Goal: Task Accomplishment & Management: Manage account settings

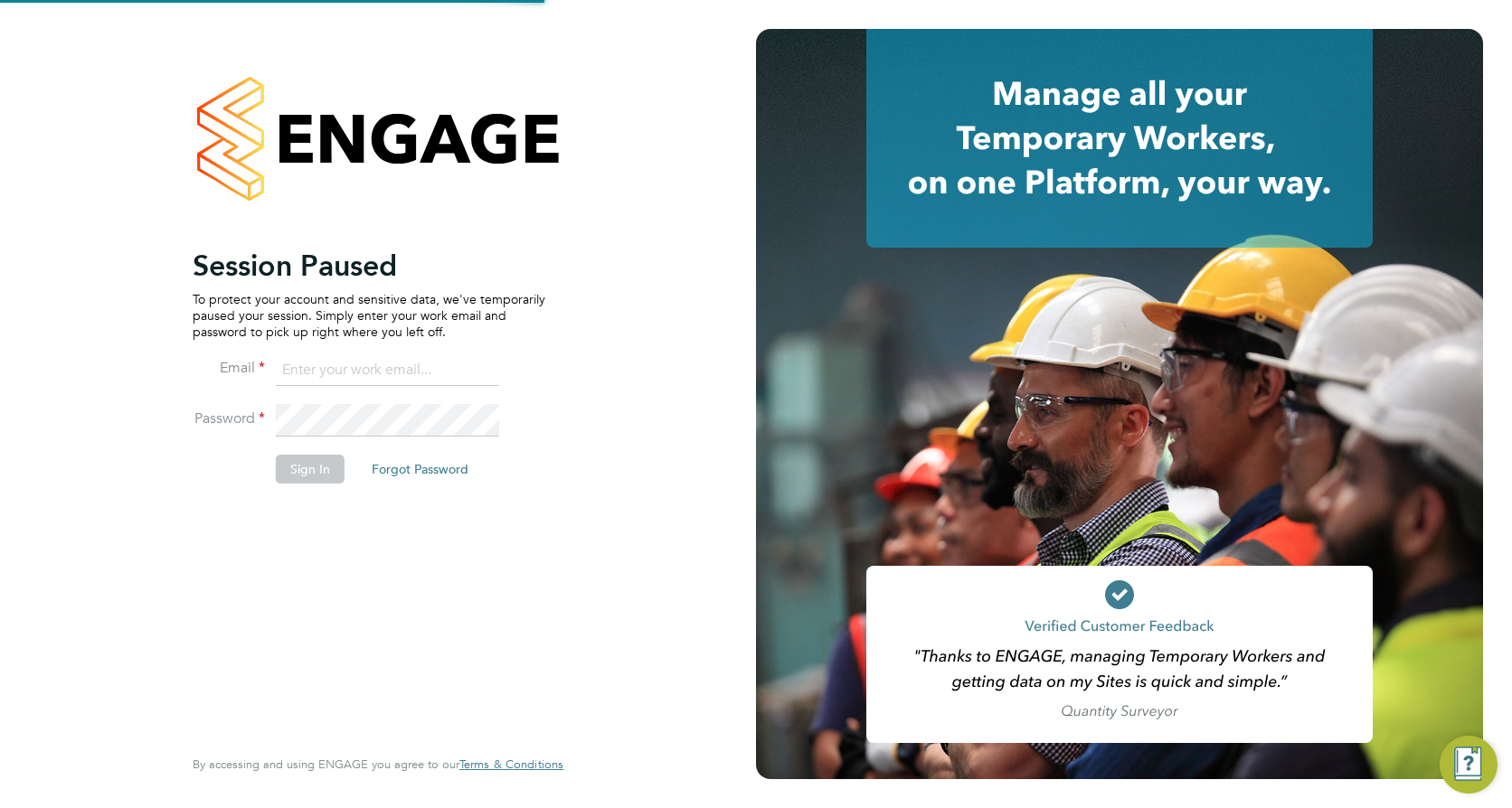
type input "[PERSON_NAME][EMAIL_ADDRESS][DOMAIN_NAME]"
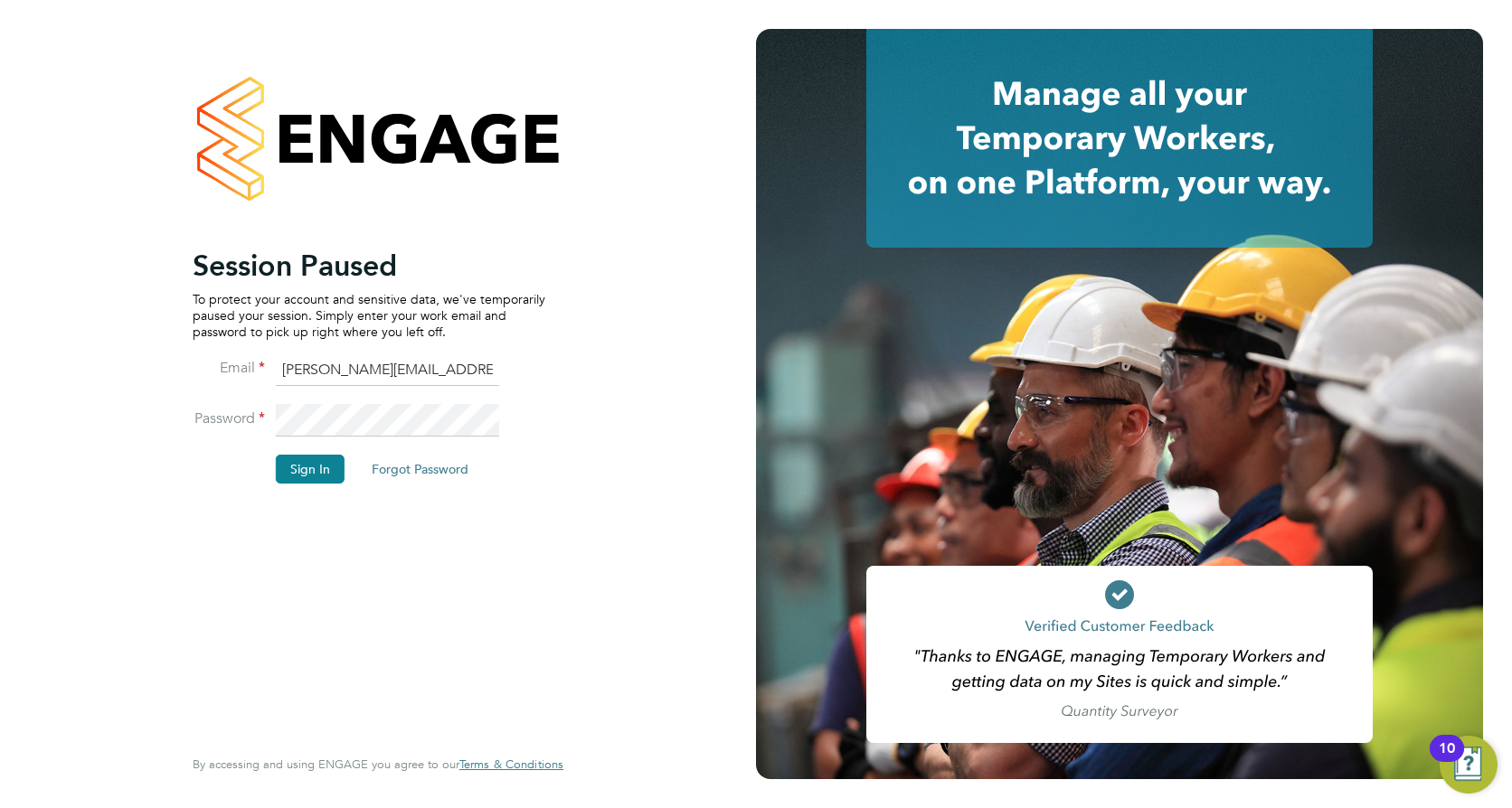
click at [315, 486] on li "Sign In Forgot Password" at bounding box center [369, 479] width 353 height 47
click at [314, 471] on button "Sign In" at bounding box center [310, 469] width 69 height 29
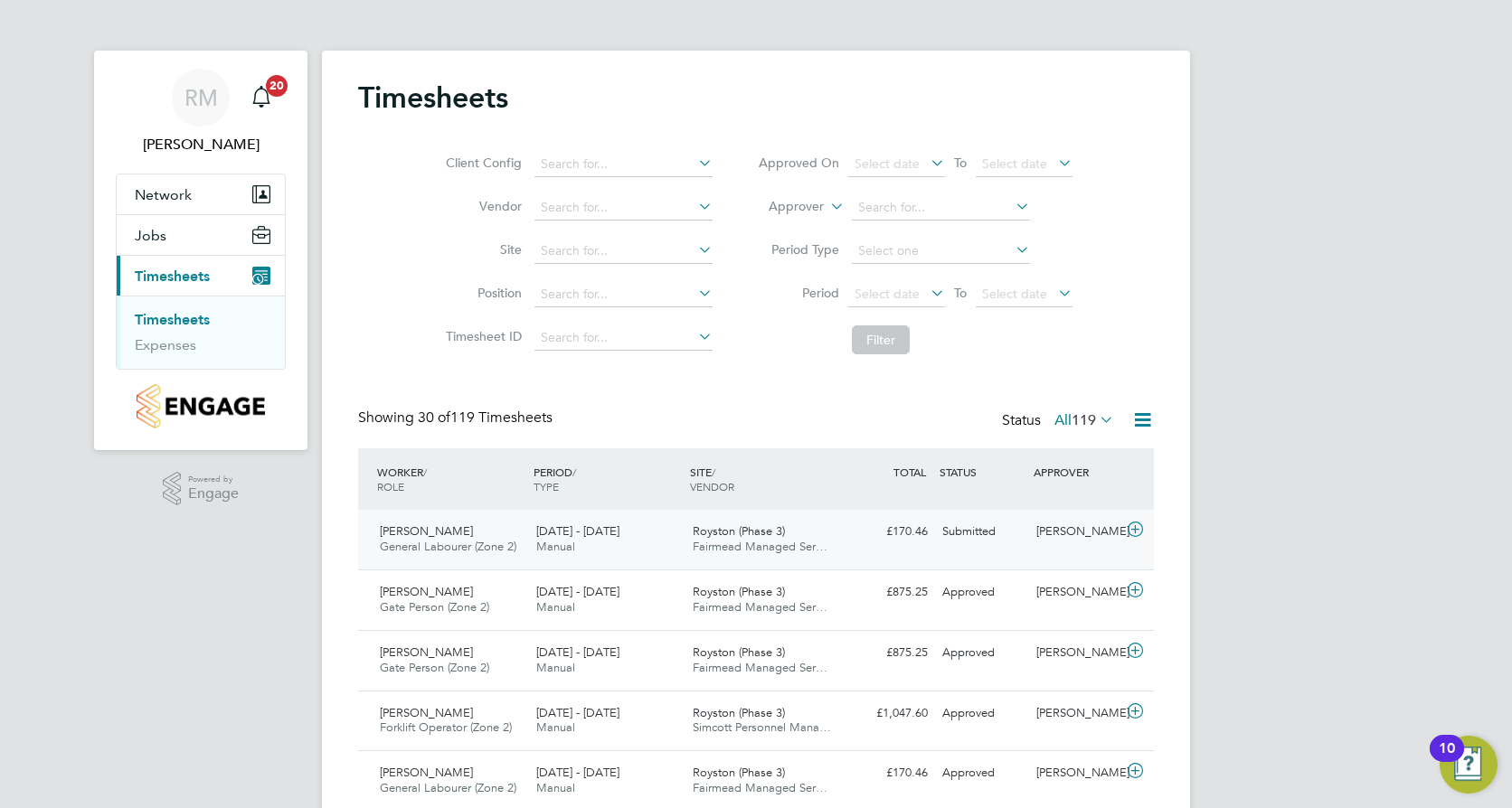
click at [455, 532] on span "[PERSON_NAME]" at bounding box center [426, 531] width 93 height 15
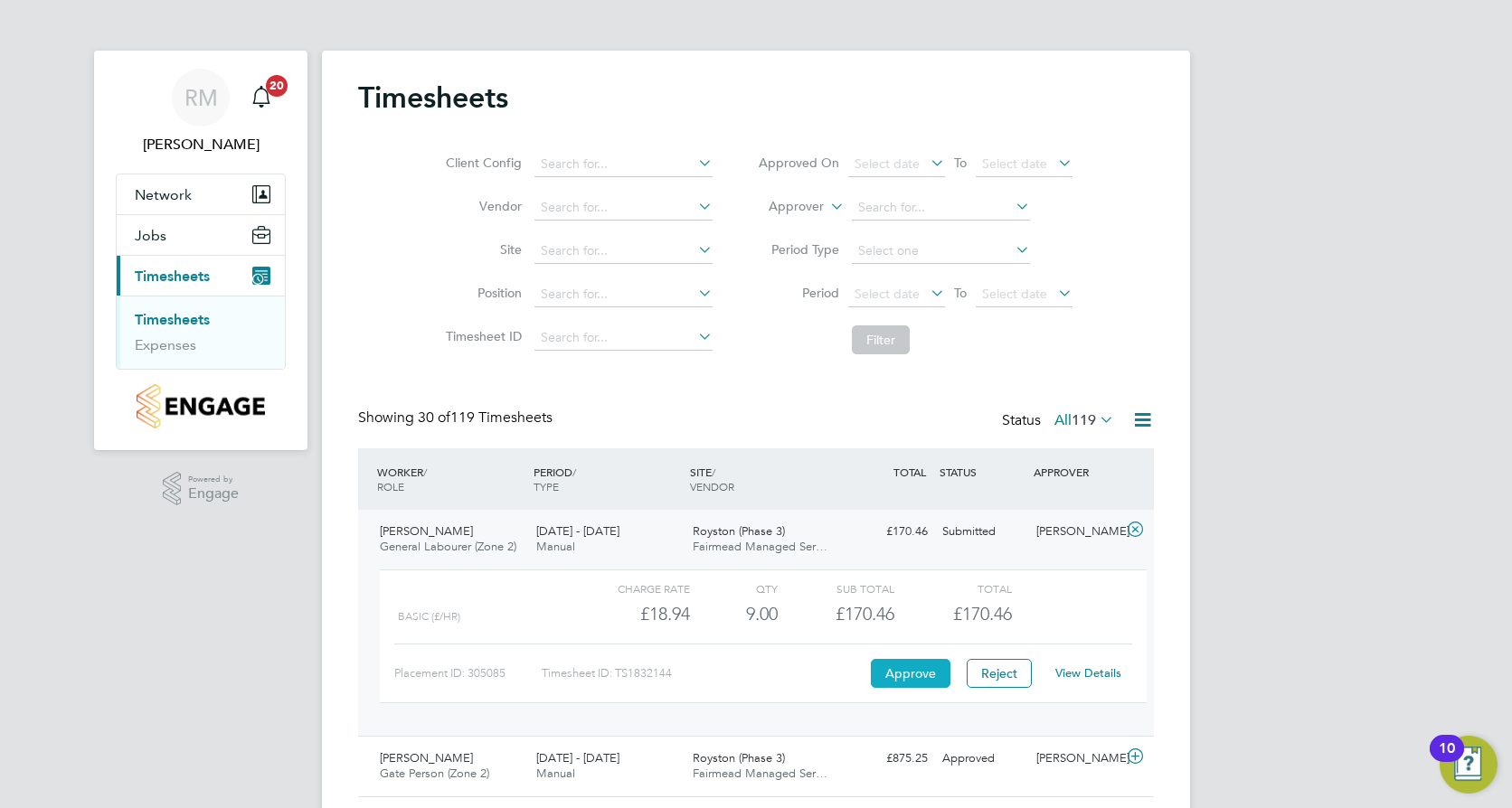
click at [887, 676] on button "Approve" at bounding box center [911, 673] width 80 height 29
click at [910, 685] on button "Approve" at bounding box center [911, 673] width 80 height 29
click at [154, 322] on link "Timesheets" at bounding box center [172, 320] width 75 height 17
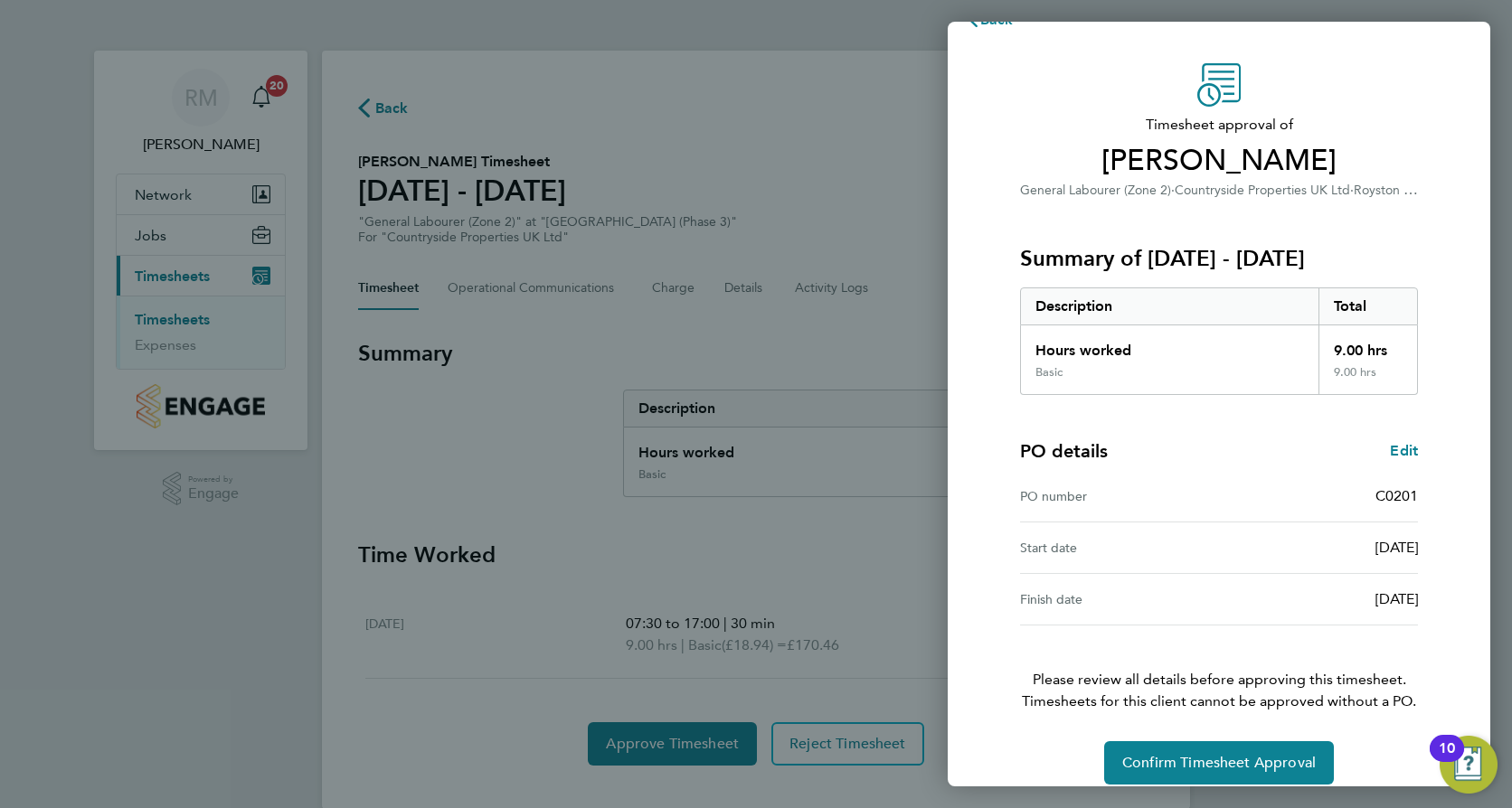
scroll to position [58, 0]
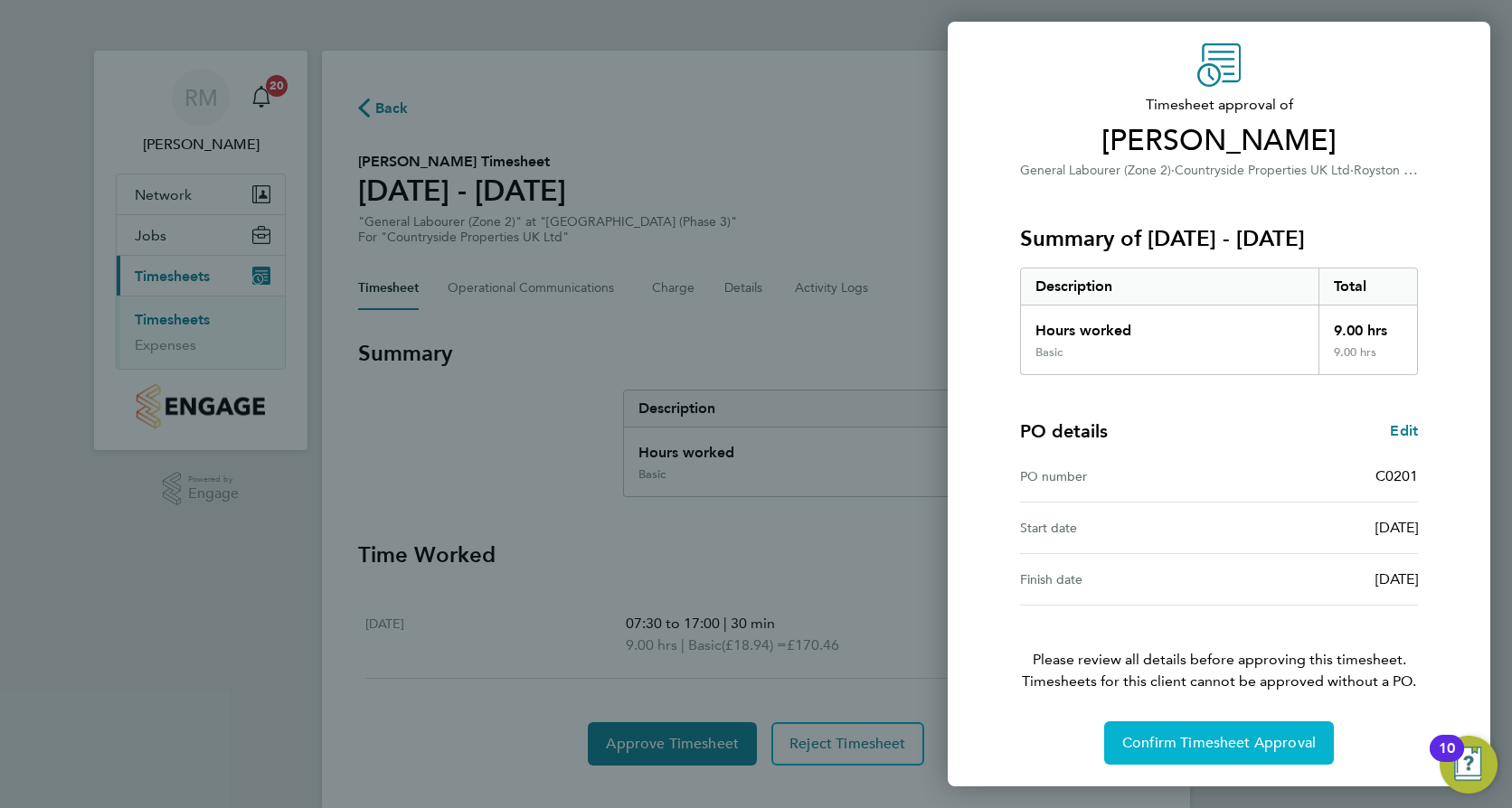
click at [1230, 751] on span "Confirm Timesheet Approval" at bounding box center [1219, 743] width 194 height 18
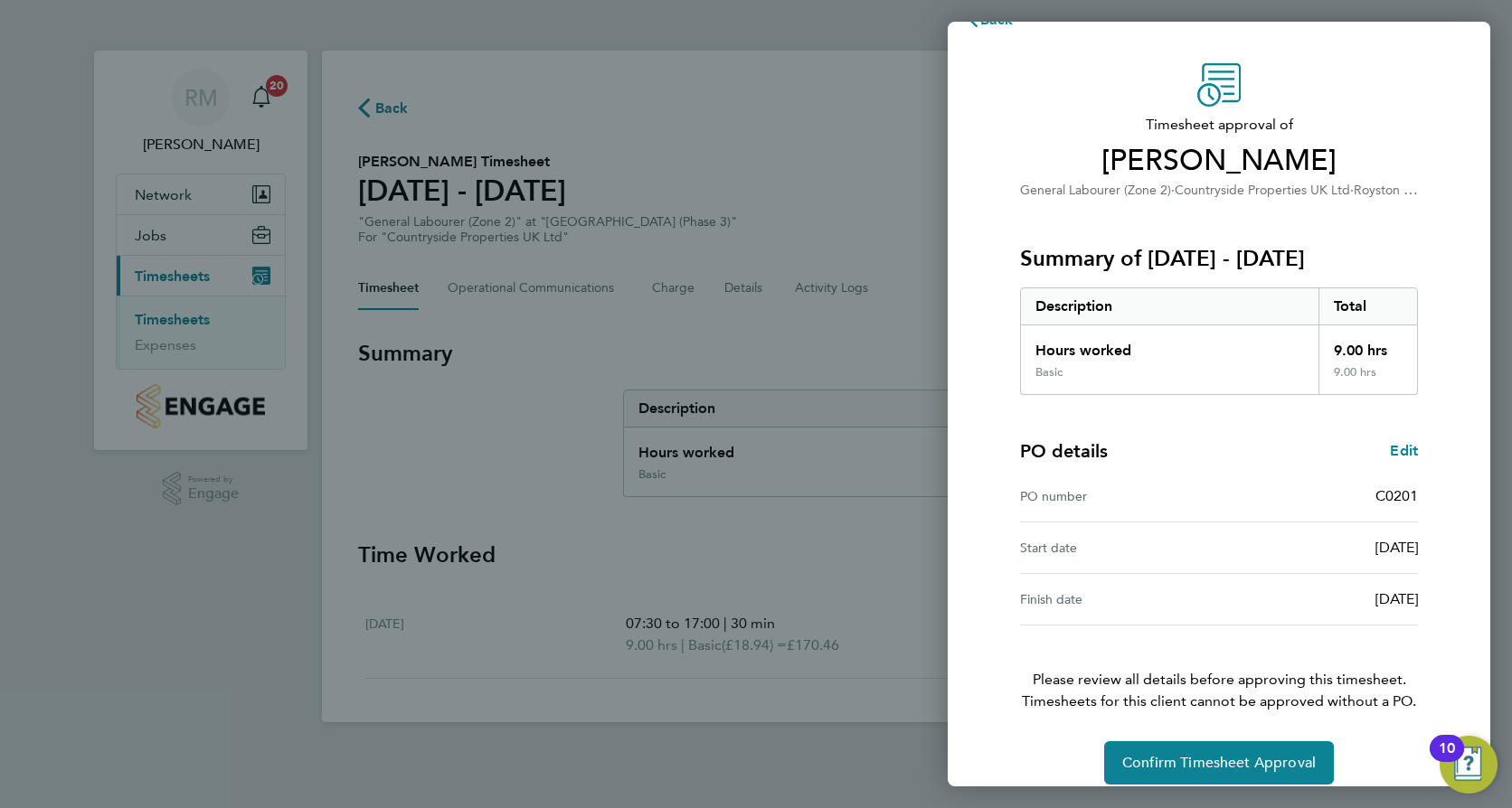
scroll to position [58, 0]
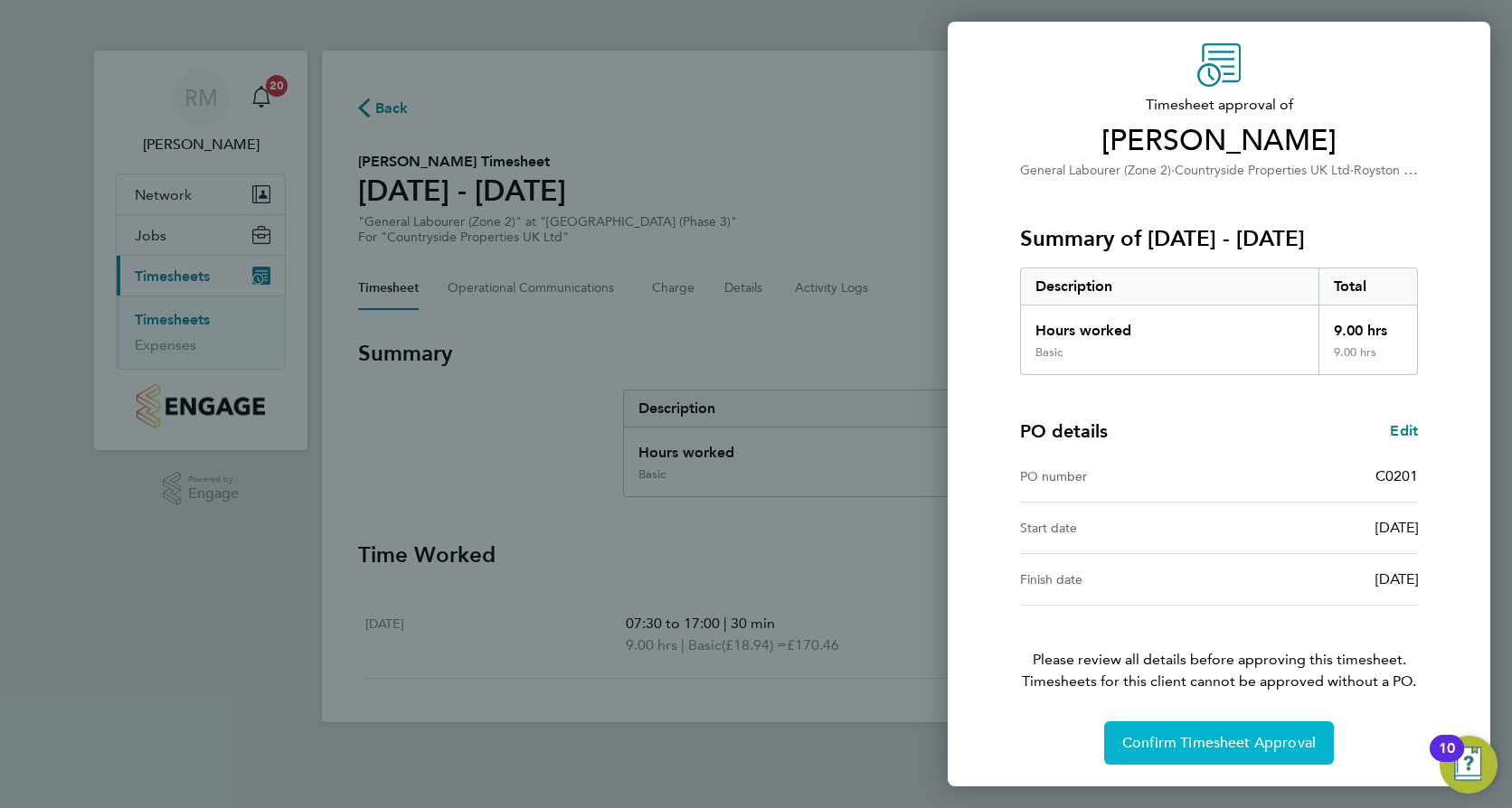
click at [1196, 735] on span "Confirm Timesheet Approval" at bounding box center [1219, 743] width 194 height 18
